Goal: Use online tool/utility: Utilize a website feature to perform a specific function

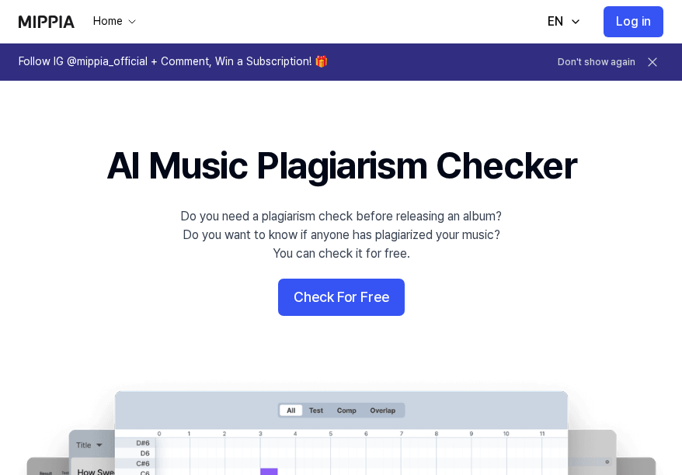
scroll to position [8, 0]
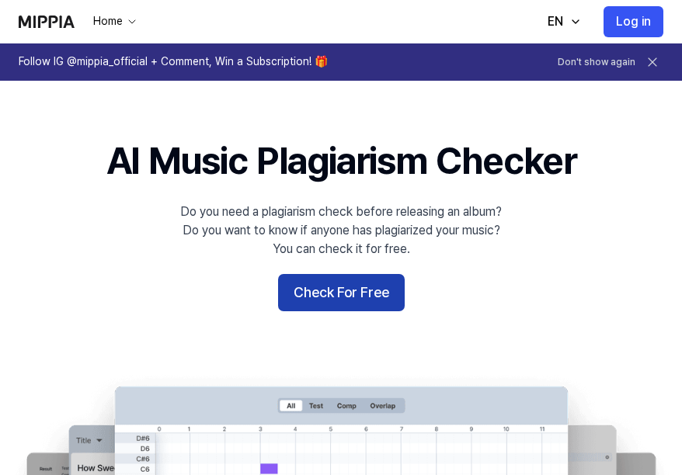
click at [313, 286] on button "Check For Free" at bounding box center [341, 292] width 127 height 37
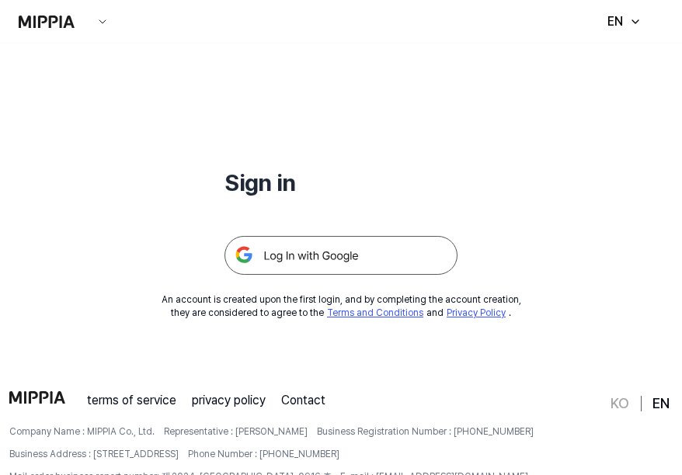
scroll to position [149, 0]
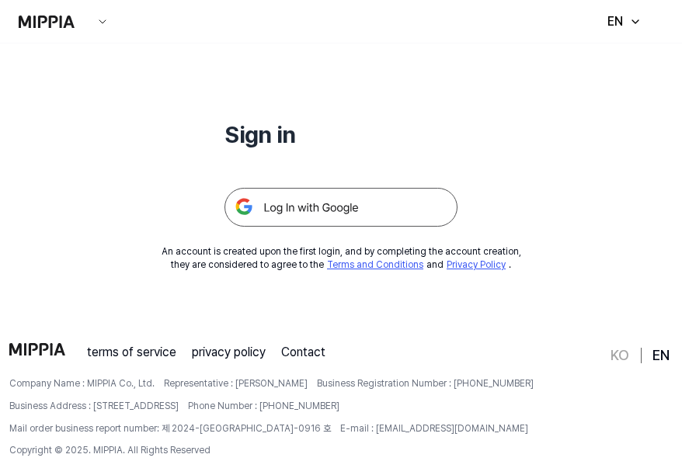
click at [349, 225] on img at bounding box center [340, 207] width 233 height 39
click at [339, 218] on img at bounding box center [340, 207] width 233 height 39
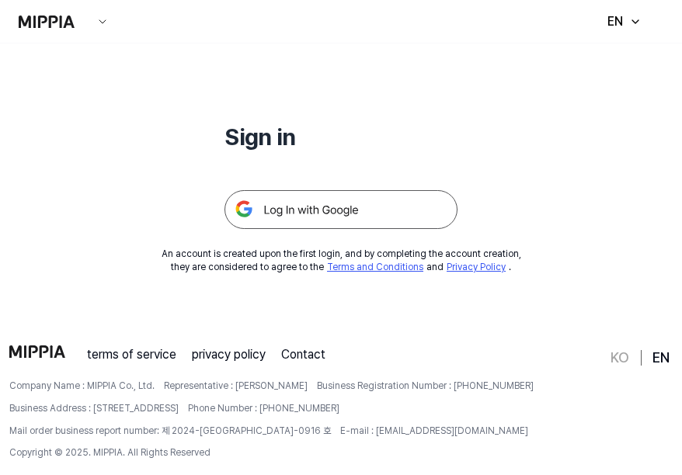
scroll to position [146, 0]
click at [363, 211] on img at bounding box center [340, 210] width 233 height 39
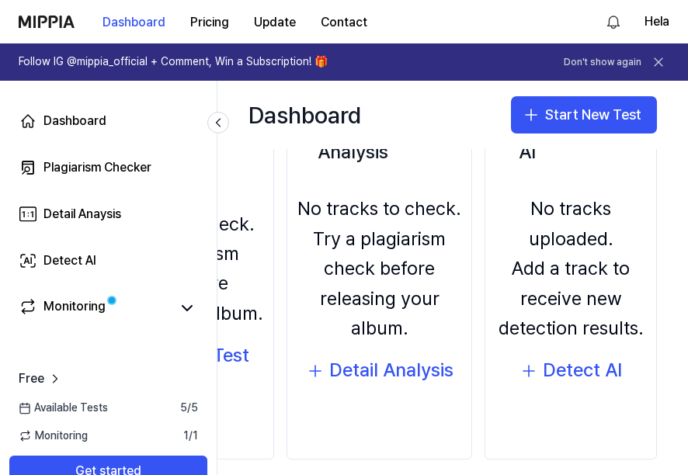
scroll to position [233, 190]
click at [576, 361] on div "Detect AI" at bounding box center [582, 371] width 79 height 30
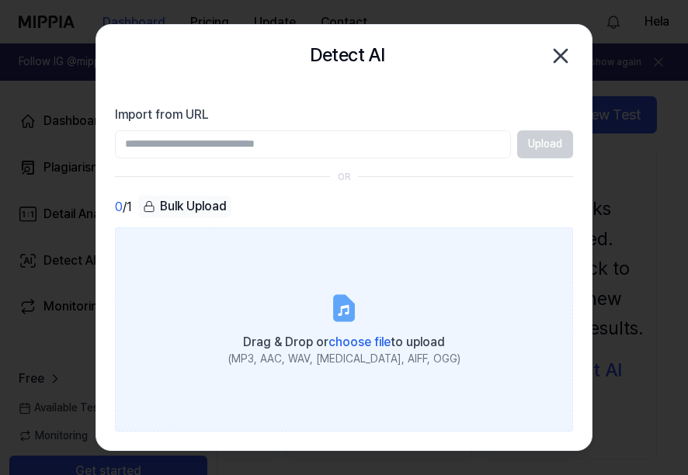
click at [350, 338] on span "choose file" at bounding box center [360, 342] width 62 height 15
click at [0, 0] on input "Drag & Drop or choose file to upload (MP3, AAC, WAV, [MEDICAL_DATA], AIFF, OGG)" at bounding box center [0, 0] width 0 height 0
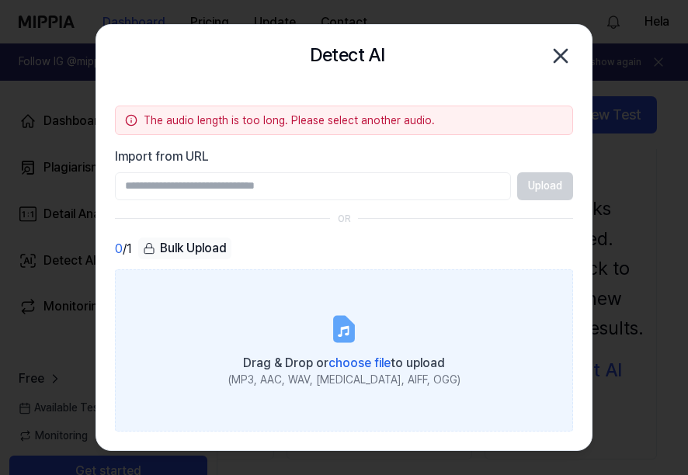
click at [367, 358] on span "choose file" at bounding box center [360, 363] width 62 height 15
click at [0, 0] on input "Drag & Drop or choose file to upload (MP3, AAC, WAV, [MEDICAL_DATA], AIFF, OGG)" at bounding box center [0, 0] width 0 height 0
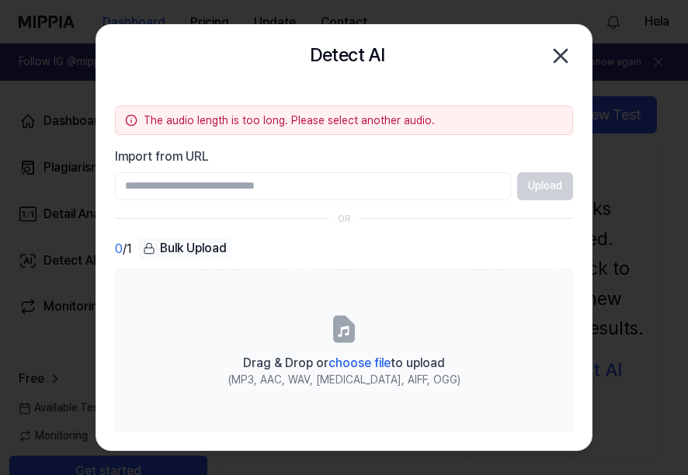
click at [196, 247] on div "Bulk Upload" at bounding box center [184, 249] width 93 height 22
click at [231, 178] on input "Import from URL" at bounding box center [313, 186] width 396 height 28
click at [317, 193] on input "Import from URL" at bounding box center [313, 186] width 396 height 28
paste input "**********"
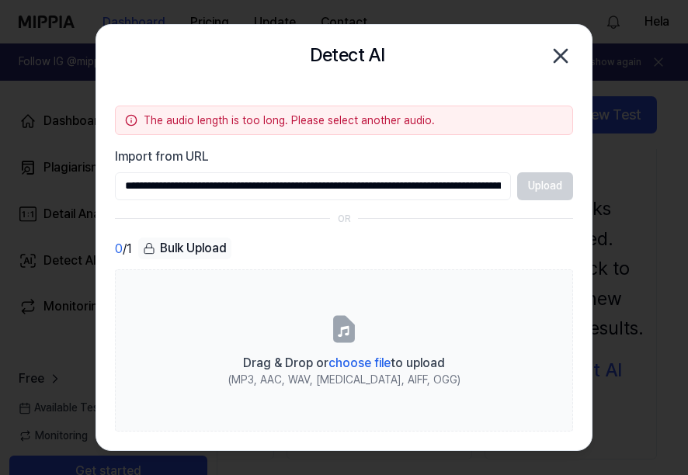
scroll to position [0, 335]
type input "**********"
click at [528, 193] on button "Upload" at bounding box center [545, 186] width 56 height 28
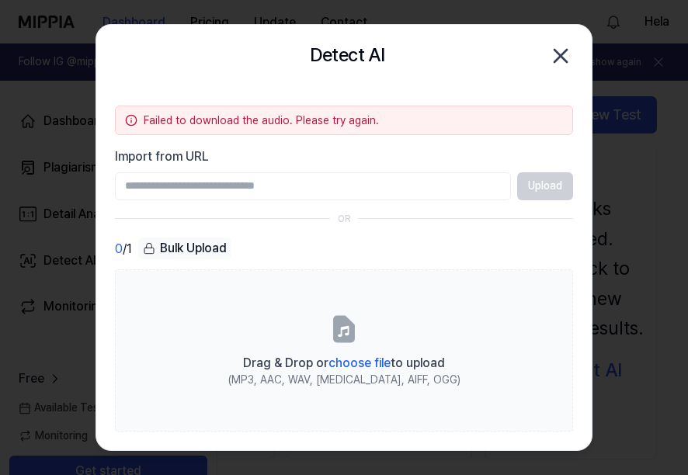
click at [349, 179] on input "Import from URL" at bounding box center [313, 186] width 396 height 28
type input "**********"
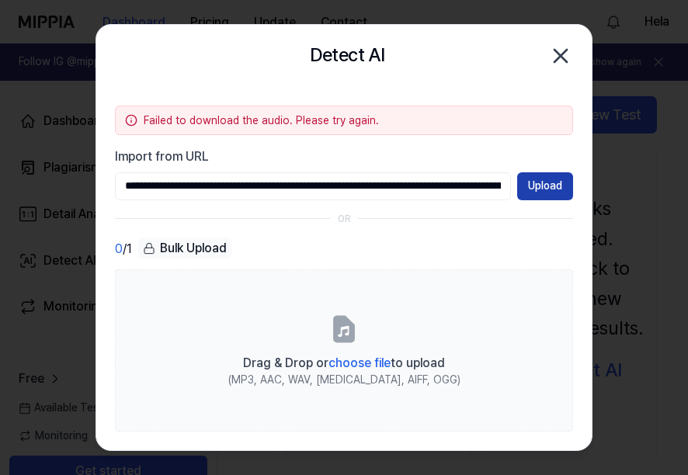
click at [544, 180] on button "Upload" at bounding box center [545, 186] width 56 height 28
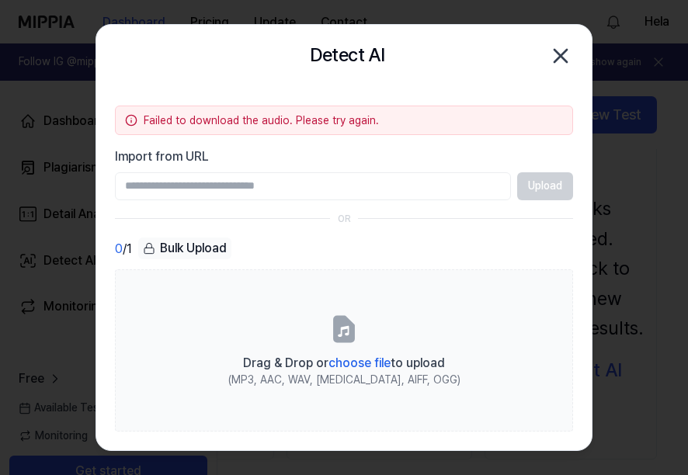
click at [373, 187] on input "Import from URL" at bounding box center [313, 186] width 396 height 28
type input "**********"
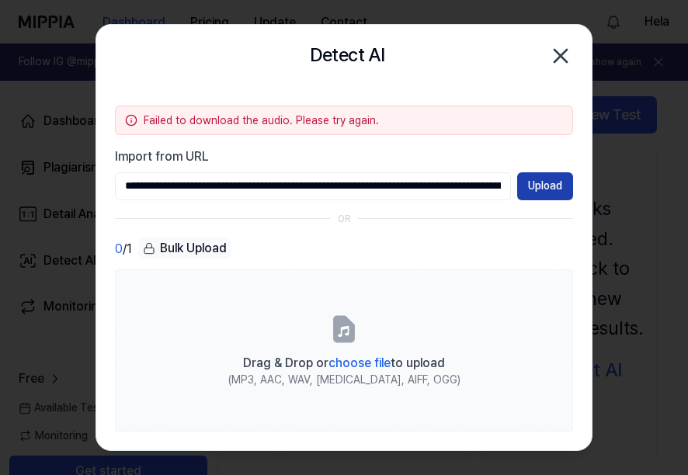
click at [526, 193] on button "Upload" at bounding box center [545, 186] width 56 height 28
